Goal: Task Accomplishment & Management: Manage account settings

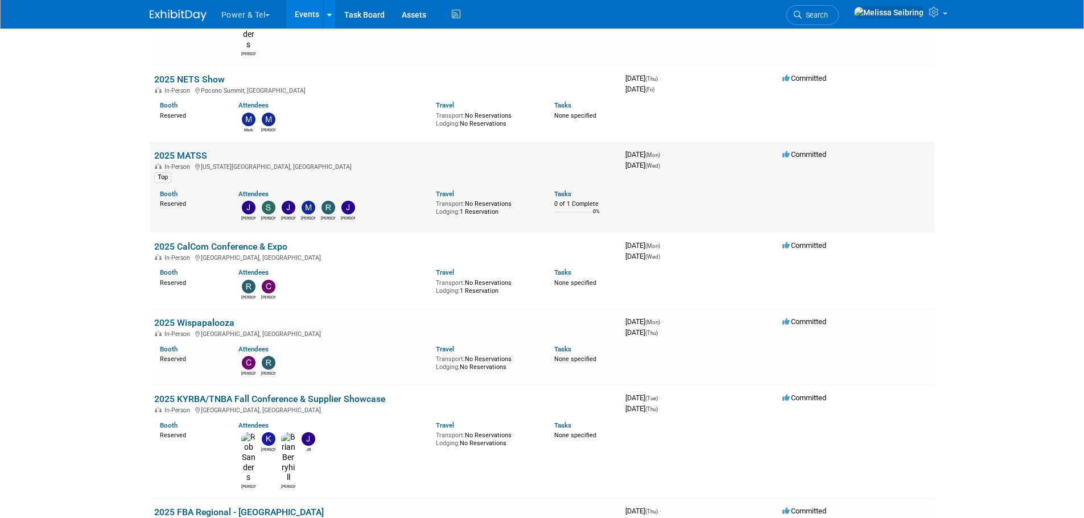
scroll to position [341, 0]
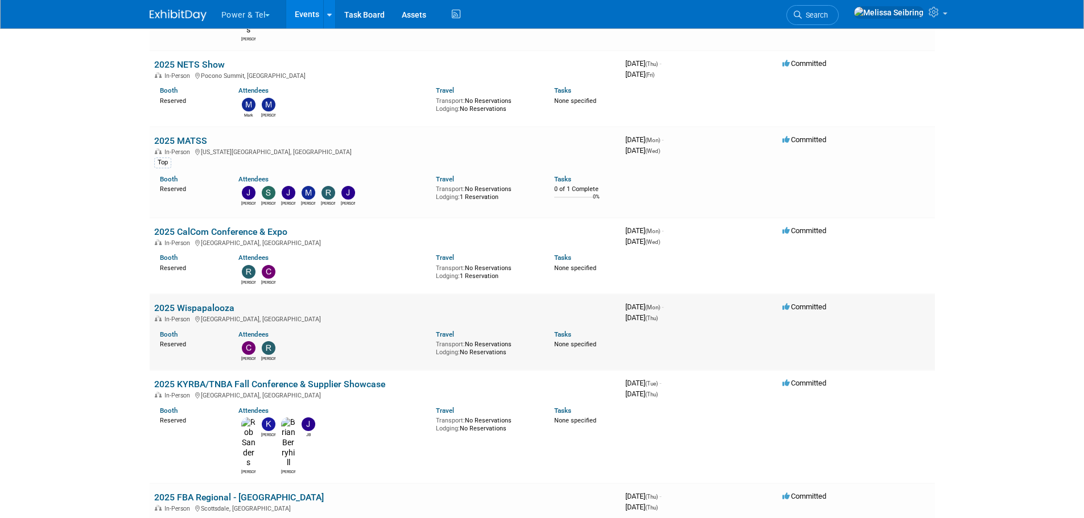
click at [193, 303] on link "2025 Wispapalooza" at bounding box center [194, 308] width 80 height 11
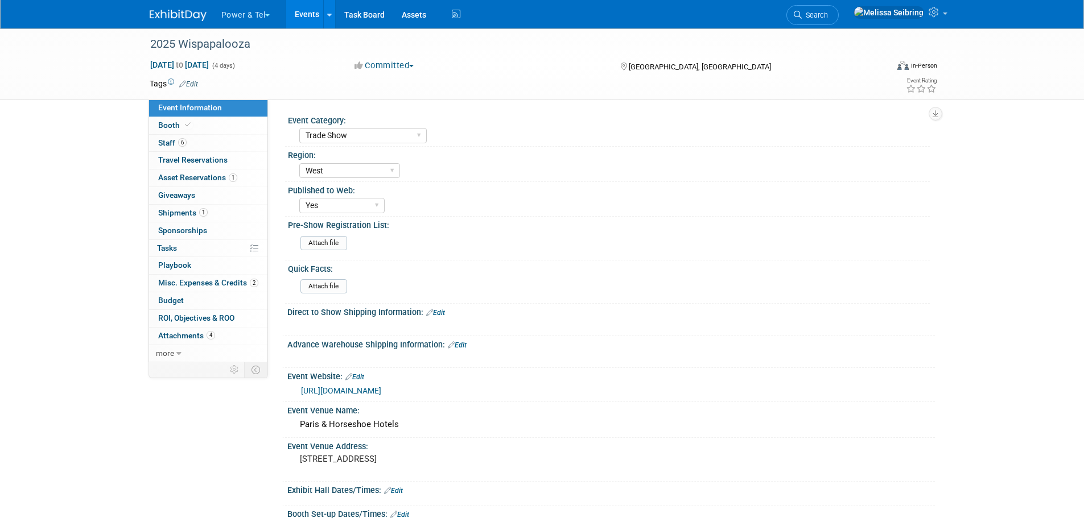
select select "Trade Show"
select select "West"
select select "Yes"
click at [170, 149] on link "6 Staff 6" at bounding box center [208, 143] width 118 height 17
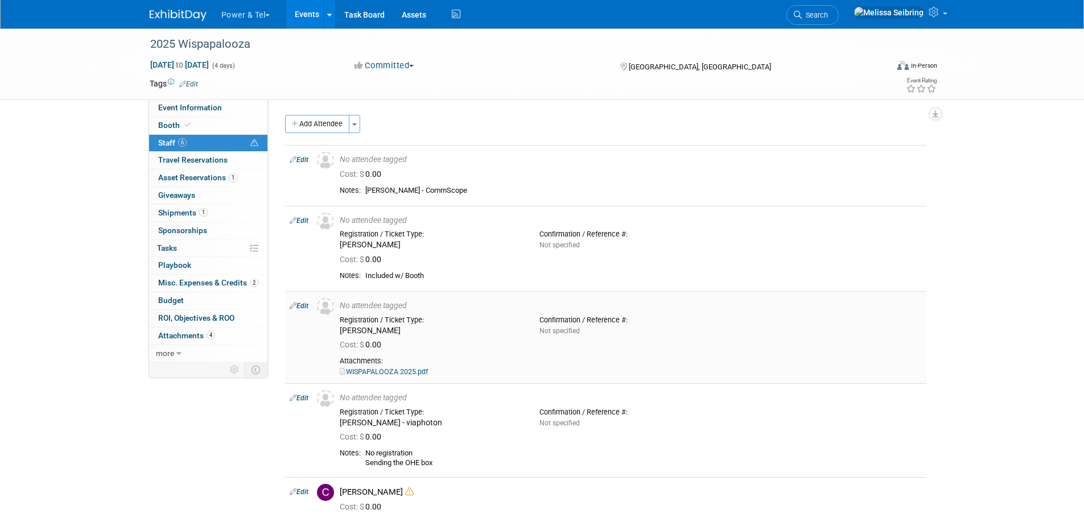
click at [419, 370] on link "WISPAPALOOZA 2025.pdf" at bounding box center [384, 372] width 88 height 9
